Goal: Information Seeking & Learning: Learn about a topic

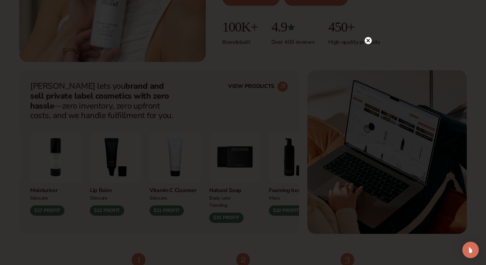
scroll to position [215, 0]
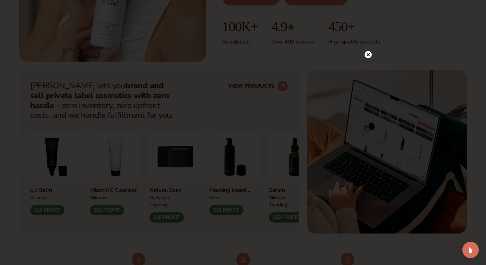
click at [366, 55] on circle at bounding box center [367, 54] width 7 height 7
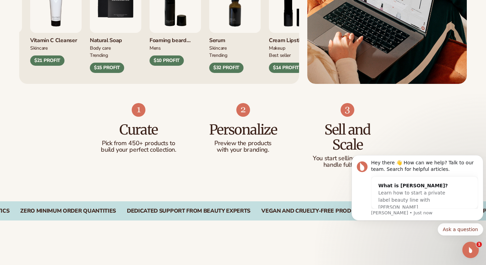
scroll to position [367, 0]
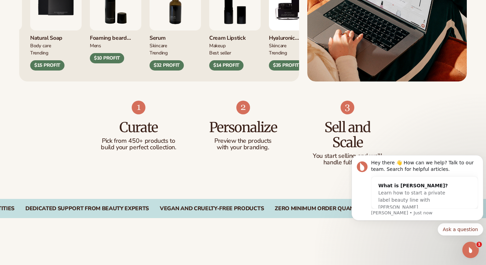
click at [300, 173] on div "Curate Pick from 450+ products to build your perfect collection. Personalize Pr…" at bounding box center [243, 141] width 486 height 118
click at [424, 247] on body "Hey there 👋 How can we help? Talk to our team. Search for helpful articles. Wha…" at bounding box center [417, 204] width 132 height 110
click at [389, 249] on body "Hey there 👋 How can we help? Talk to our team. Search for helpful articles. Wha…" at bounding box center [417, 204] width 132 height 110
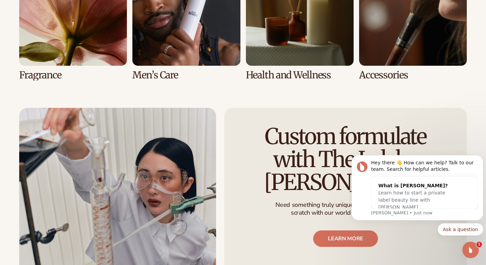
scroll to position [1649, 0]
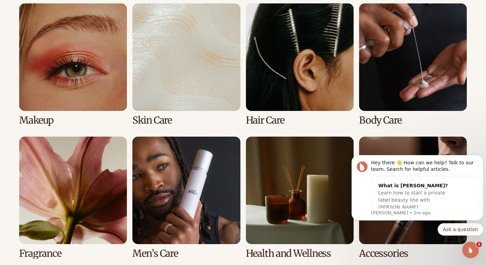
scroll to position [1458, 0]
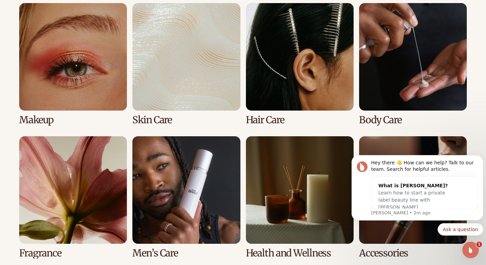
click at [165, 73] on link "2 / 8" at bounding box center [186, 64] width 108 height 122
click at [437, 54] on link "4 / 8" at bounding box center [413, 64] width 108 height 122
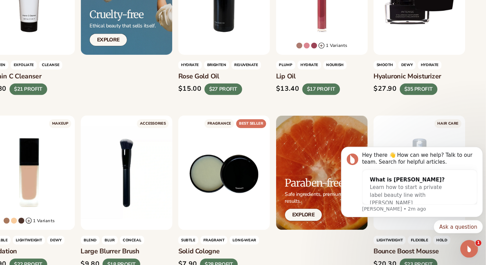
scroll to position [420, 0]
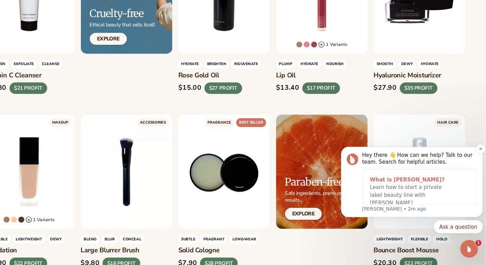
click at [416, 186] on span "Learn how to start a private label beauty line with [PERSON_NAME]" at bounding box center [400, 191] width 67 height 20
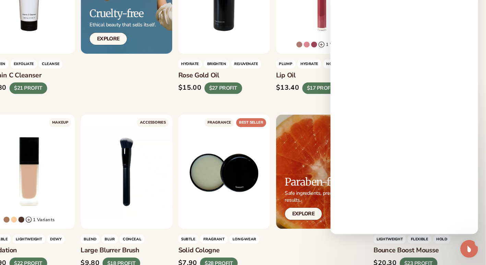
scroll to position [0, 0]
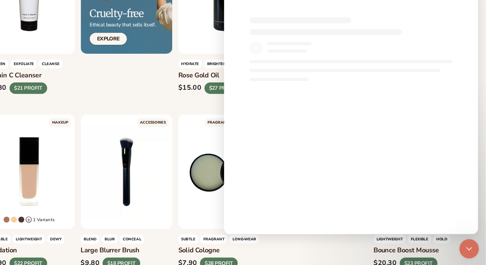
click at [471, 248] on icon "Close Intercom Messenger" at bounding box center [467, 247] width 8 height 8
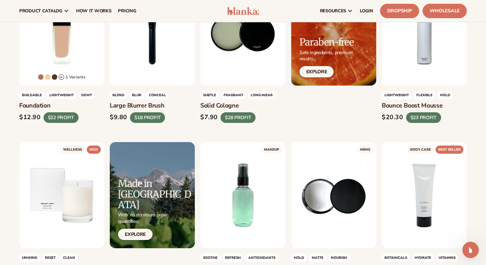
scroll to position [506, 0]
